Goal: Information Seeking & Learning: Learn about a topic

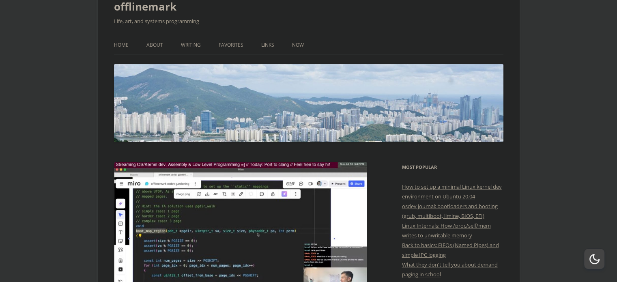
scroll to position [16, 0]
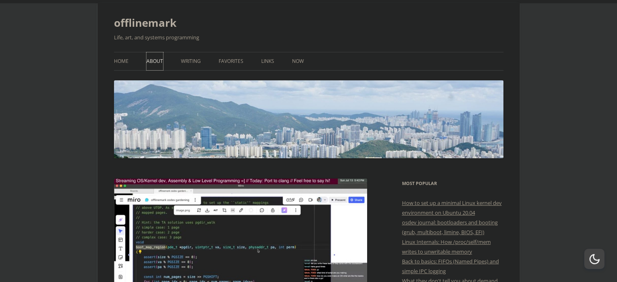
click at [153, 63] on link "About" at bounding box center [154, 61] width 17 height 18
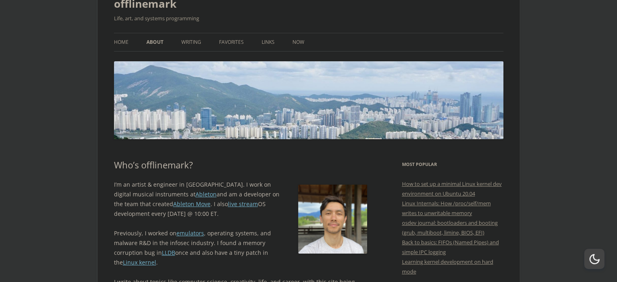
scroll to position [16, 0]
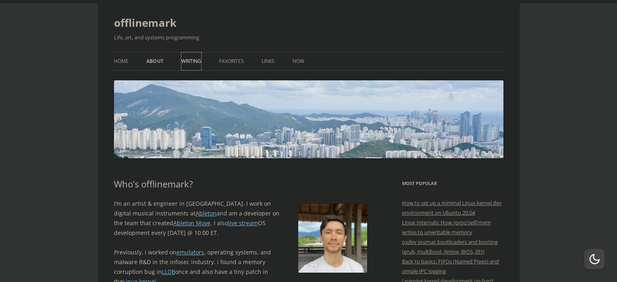
click at [196, 59] on link "Writing" at bounding box center [191, 61] width 20 height 18
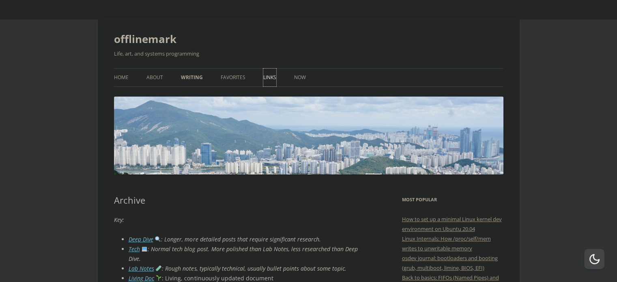
click at [265, 77] on link "Links" at bounding box center [269, 78] width 13 height 18
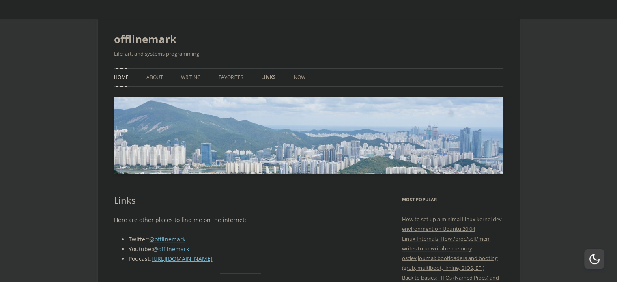
click at [124, 71] on link "Home" at bounding box center [121, 78] width 15 height 18
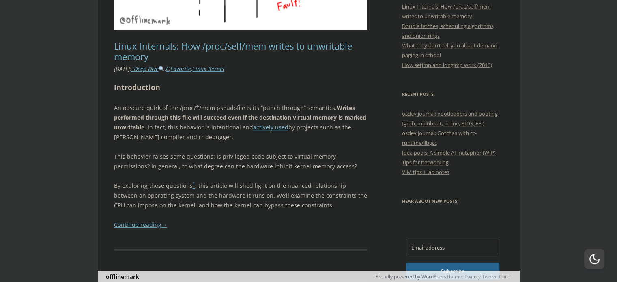
scroll to position [389, 0]
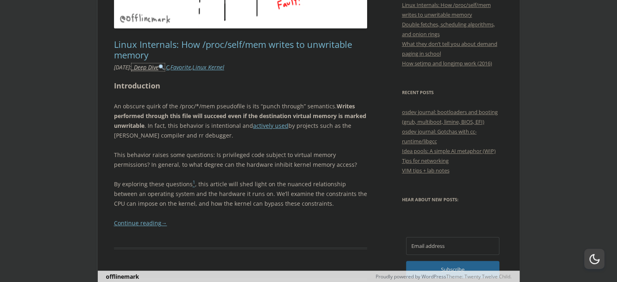
click at [165, 64] on link "_Deep Dive" at bounding box center [148, 67] width 34 height 8
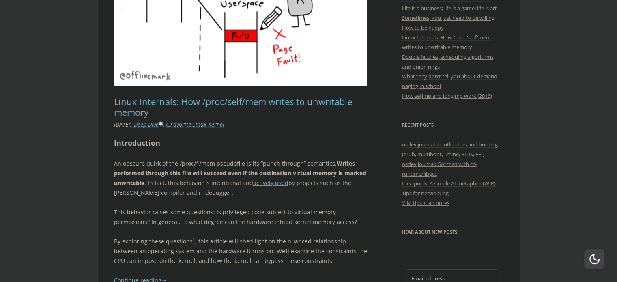
scroll to position [389, 0]
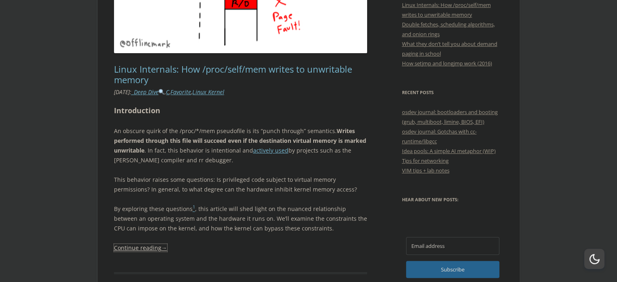
click at [152, 249] on link "Continue reading →" at bounding box center [140, 248] width 53 height 8
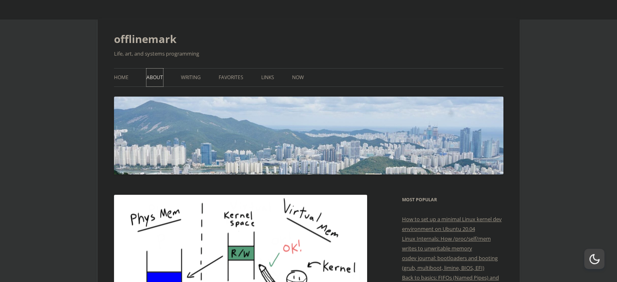
click at [151, 77] on link "About" at bounding box center [154, 78] width 17 height 18
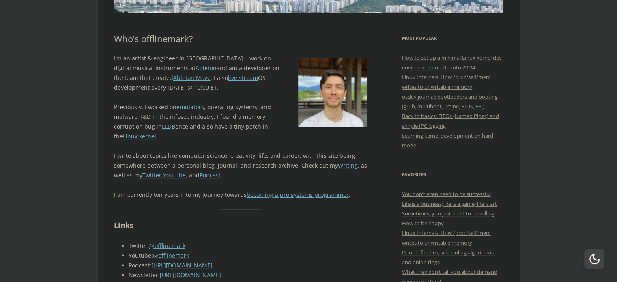
scroll to position [162, 0]
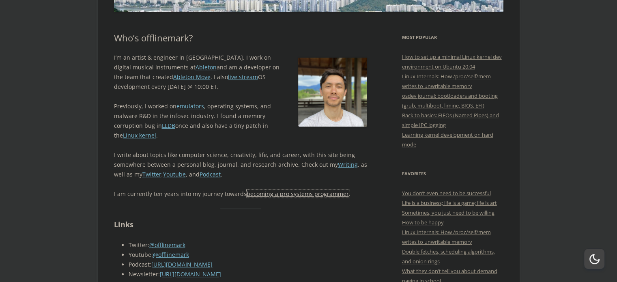
click at [266, 190] on link "becoming a pro systems programmer" at bounding box center [298, 194] width 102 height 8
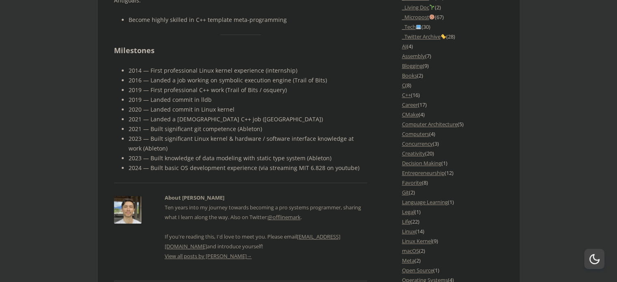
scroll to position [860, 0]
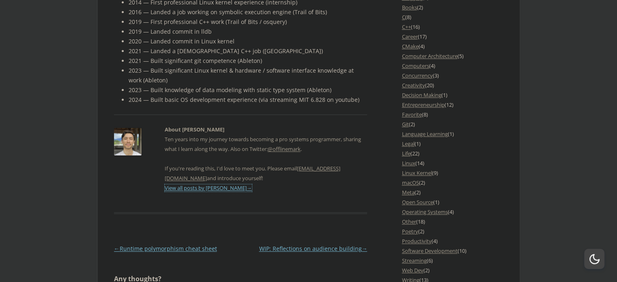
click at [212, 185] on link "View all posts by [PERSON_NAME] →" at bounding box center [208, 187] width 87 height 7
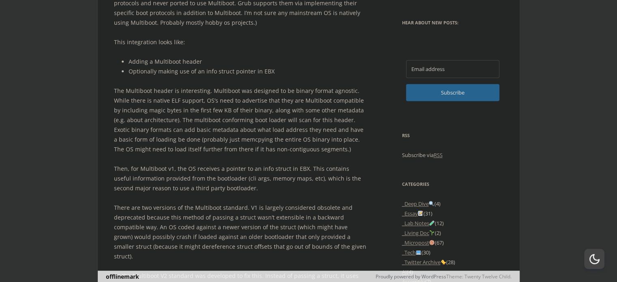
scroll to position [568, 0]
